Goal: Task Accomplishment & Management: Complete application form

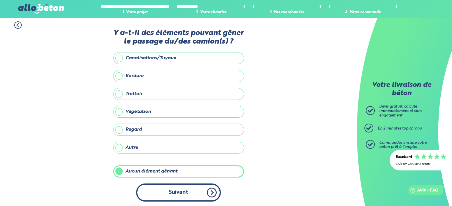
click at [182, 187] on button "Suivant" at bounding box center [178, 193] width 85 height 18
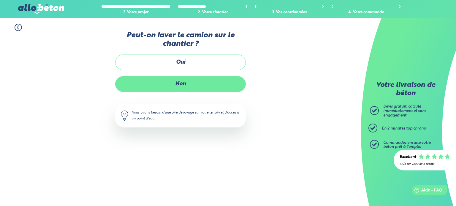
click at [207, 84] on label "Non" at bounding box center [180, 84] width 131 height 16
click at [0, 0] on input "Non" at bounding box center [0, 0] width 0 height 0
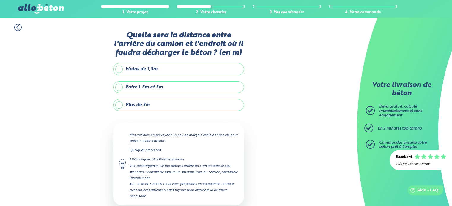
click at [131, 68] on label "Moins de 1,5m" at bounding box center [178, 69] width 131 height 12
click at [0, 0] on input "Moins de 1,5m" at bounding box center [0, 0] width 0 height 0
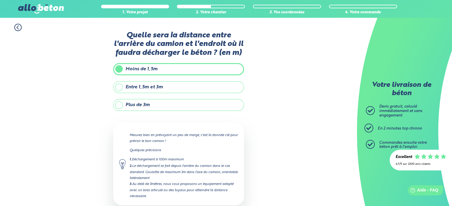
scroll to position [34, 0]
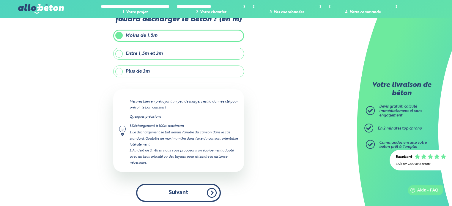
click at [173, 193] on button "Suivant" at bounding box center [178, 193] width 85 height 18
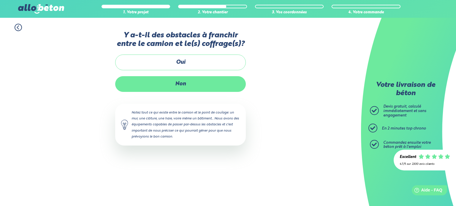
click at [197, 82] on label "Non" at bounding box center [180, 84] width 131 height 16
click at [0, 0] on input "Non" at bounding box center [0, 0] width 0 height 0
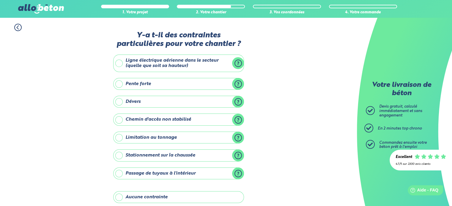
click at [119, 196] on label "Aucune contrainte" at bounding box center [178, 197] width 131 height 12
click at [0, 0] on input "Aucune contrainte" at bounding box center [0, 0] width 0 height 0
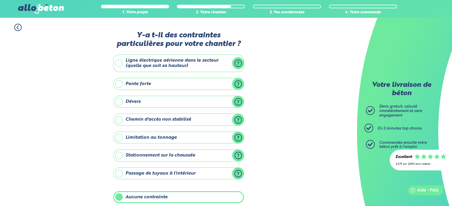
scroll to position [68, 0]
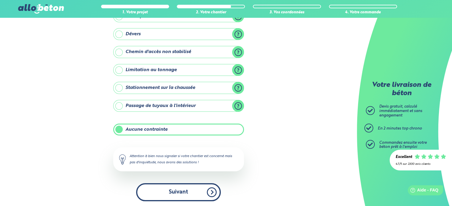
click at [185, 188] on button "Suivant" at bounding box center [178, 192] width 85 height 18
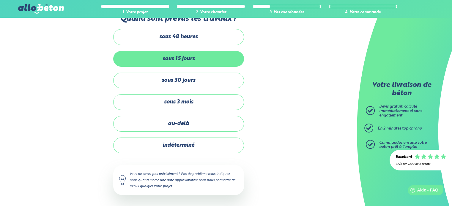
click at [207, 59] on label "sous 15 jours" at bounding box center [178, 59] width 131 height 16
click at [0, 0] on input "sous 15 jours" at bounding box center [0, 0] width 0 height 0
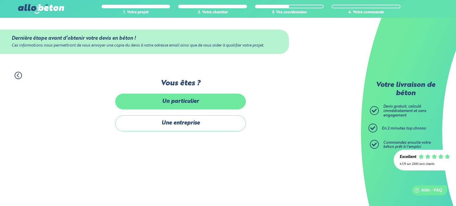
click at [202, 100] on label "Un particulier" at bounding box center [180, 102] width 131 height 16
click at [0, 0] on input "Un particulier" at bounding box center [0, 0] width 0 height 0
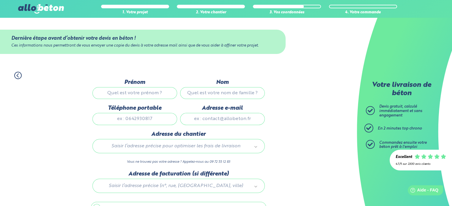
click at [153, 91] on input "Prénom" at bounding box center [134, 93] width 85 height 12
type input "[DEMOGRAPHIC_DATA]"
click at [244, 94] on input "Nom" at bounding box center [222, 93] width 85 height 12
type input "viudes"
click at [306, 141] on div "1. Votre projet 2. Votre chantier 3. Vos coordonnées 4. Votre commande Dernière…" at bounding box center [178, 153] width 357 height 175
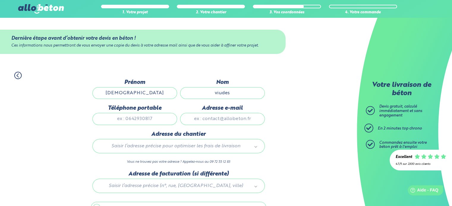
click at [250, 117] on input "Adresse e-mail" at bounding box center [222, 119] width 85 height 12
type input "[EMAIL_ADDRESS][DOMAIN_NAME]"
type input "0609885265"
type input "17,Allée de la cote des Blancs"
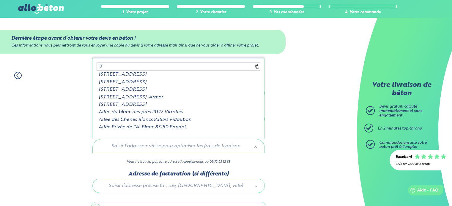
type input "1"
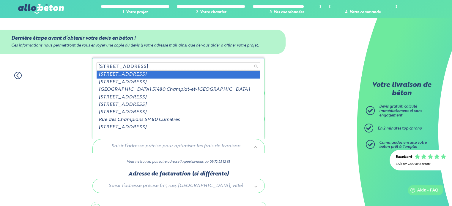
type input "16 rue de champgne 51480"
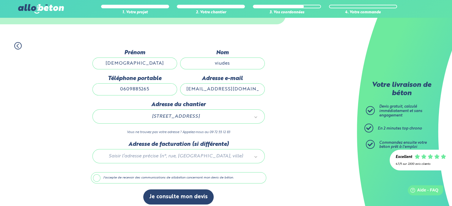
scroll to position [33, 0]
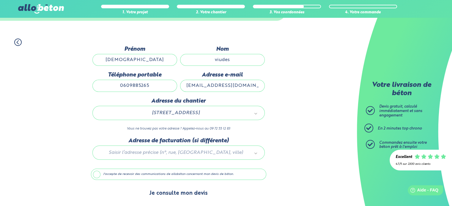
click at [189, 190] on button "Je consulte mon devis" at bounding box center [178, 193] width 70 height 15
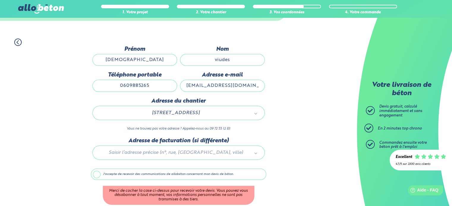
click at [97, 174] on label "J'accepte de recevoir des communications de allobéton concernant mon devis de b…" at bounding box center [178, 174] width 175 height 11
click at [0, 0] on input "J'accepte de recevoir des communications de allobéton concernant mon devis de b…" at bounding box center [0, 0] width 0 height 0
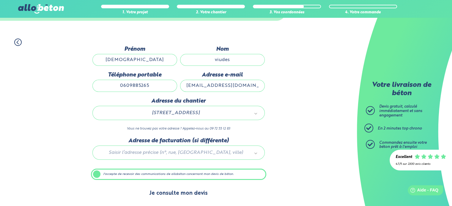
click at [182, 191] on button "Je consulte mon devis" at bounding box center [178, 193] width 70 height 15
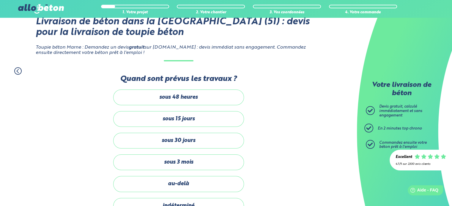
scroll to position [68, 0]
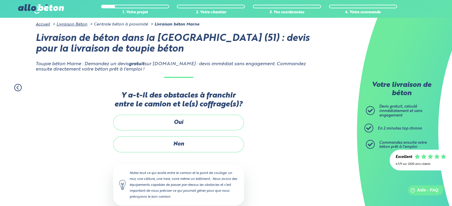
scroll to position [34, 0]
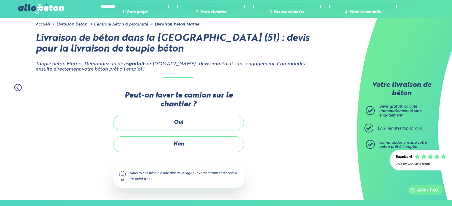
scroll to position [2, 0]
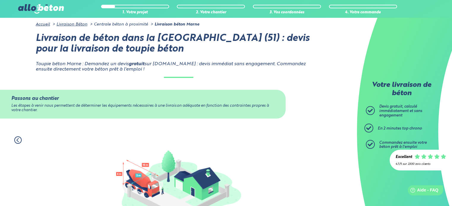
scroll to position [107, 0]
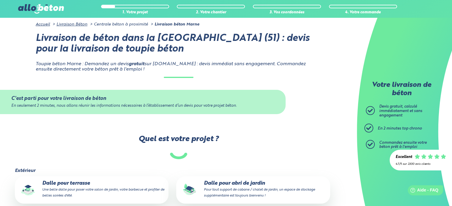
scroll to position [148, 0]
